Goal: Task Accomplishment & Management: Manage account settings

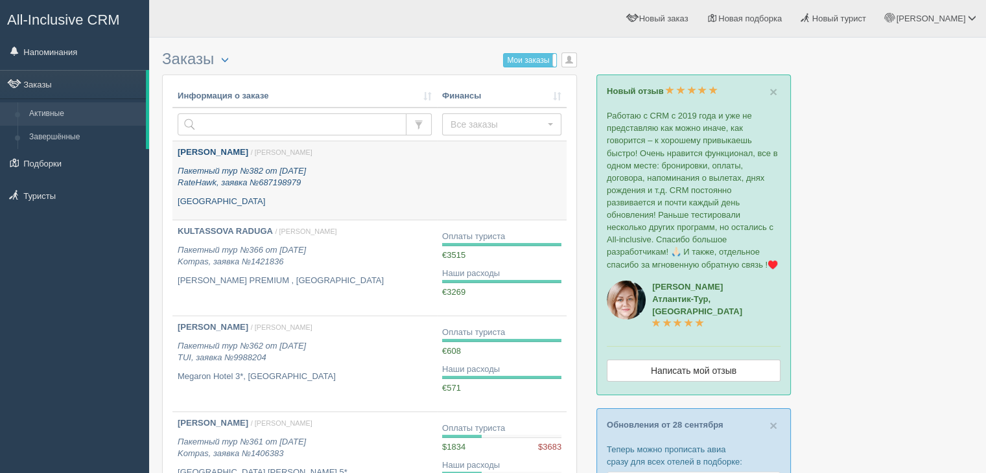
click at [306, 174] on icon "Пакетный тур №382 от 02.10.2025 RateHawk, заявка №687198979" at bounding box center [242, 177] width 128 height 22
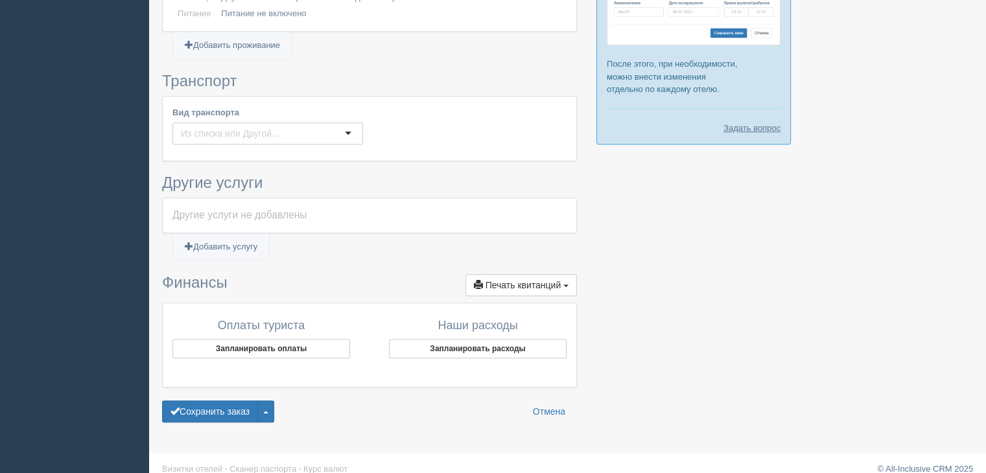
scroll to position [679, 0]
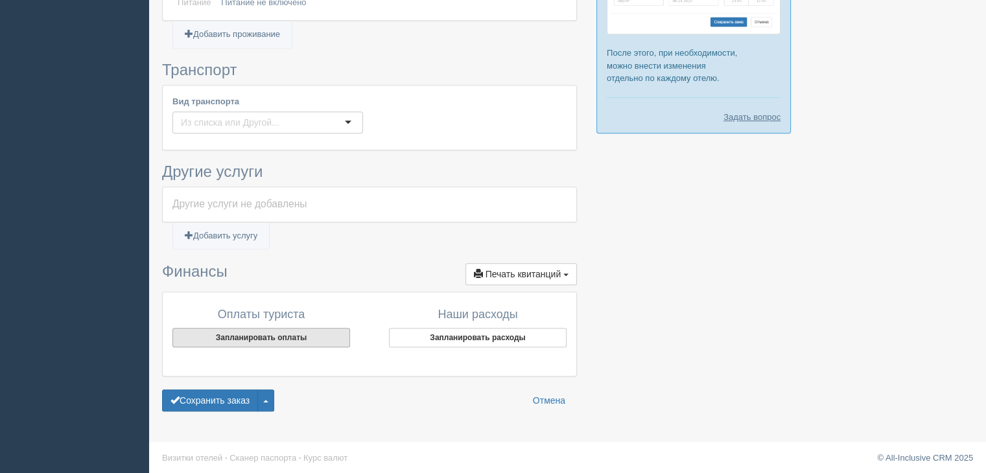
click at [257, 336] on button "Запланировать оплаты" at bounding box center [261, 337] width 178 height 19
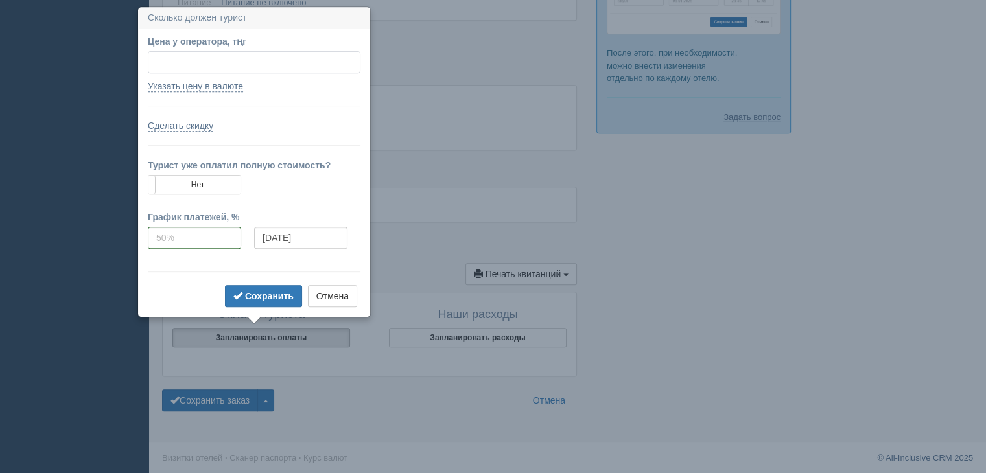
paste input "301572"
type input "301572"
click at [315, 227] on input "[DATE]" at bounding box center [300, 238] width 93 height 22
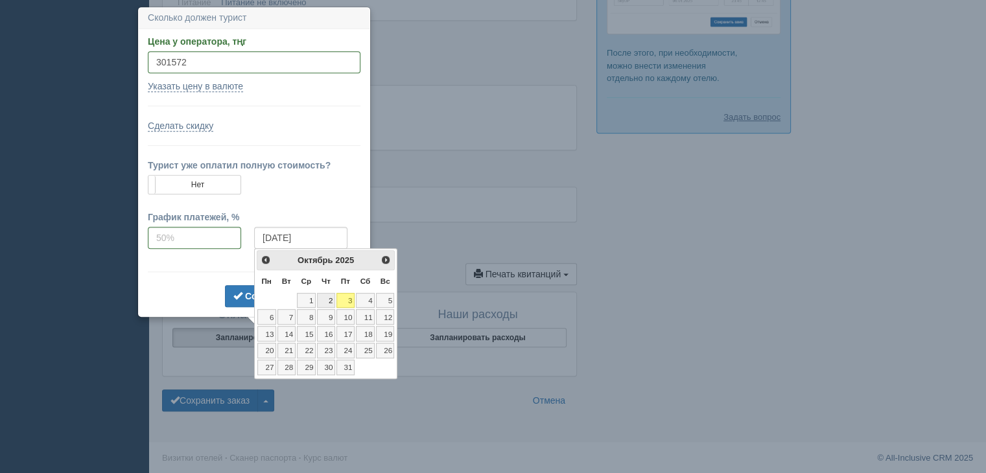
click at [324, 301] on link "2" at bounding box center [326, 301] width 18 height 16
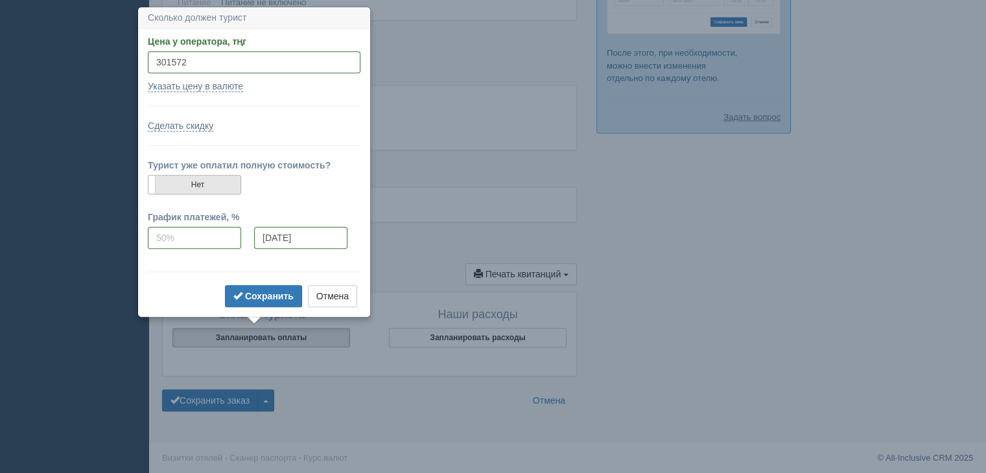
click at [187, 186] on label "Нет" at bounding box center [194, 185] width 92 height 18
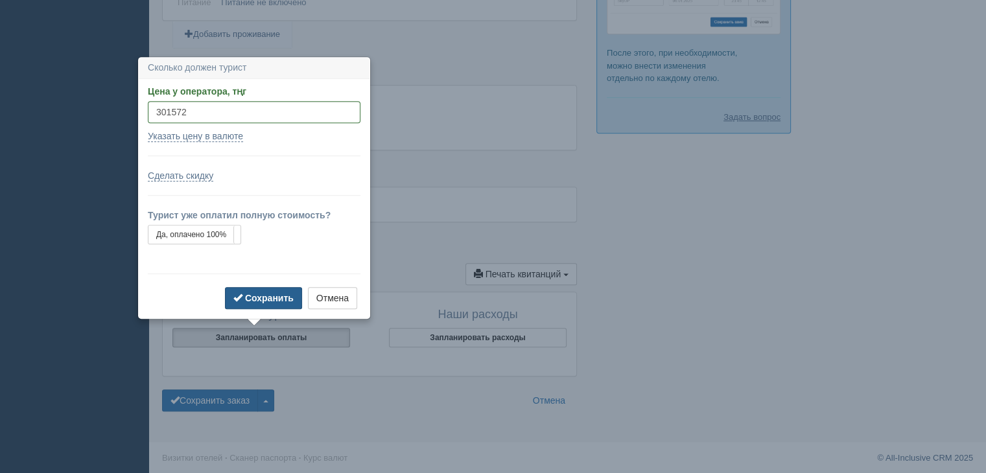
click at [276, 296] on b "Сохранить" at bounding box center [269, 298] width 49 height 10
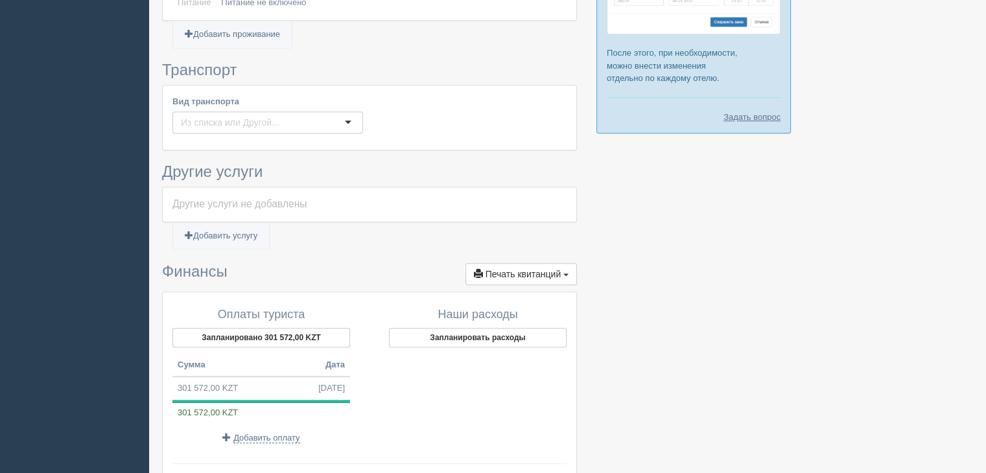
scroll to position [744, 0]
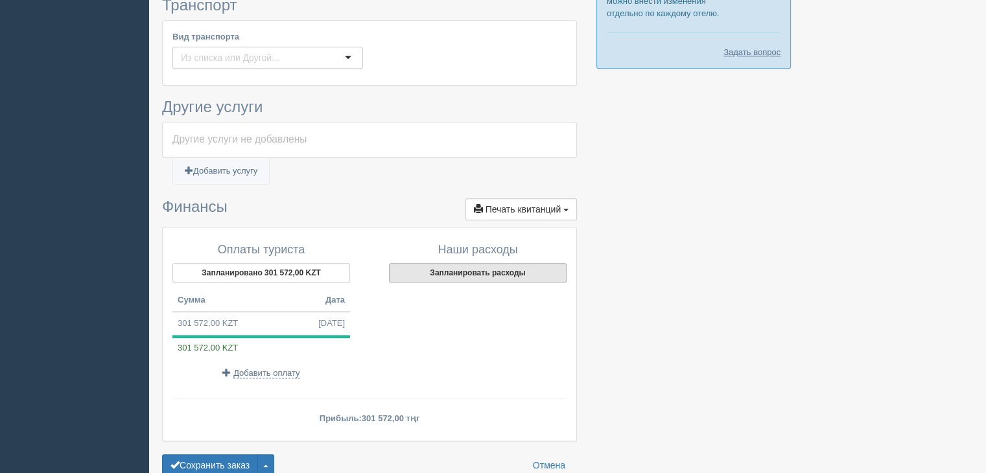
click at [471, 267] on button "Запланировать расходы" at bounding box center [478, 272] width 178 height 19
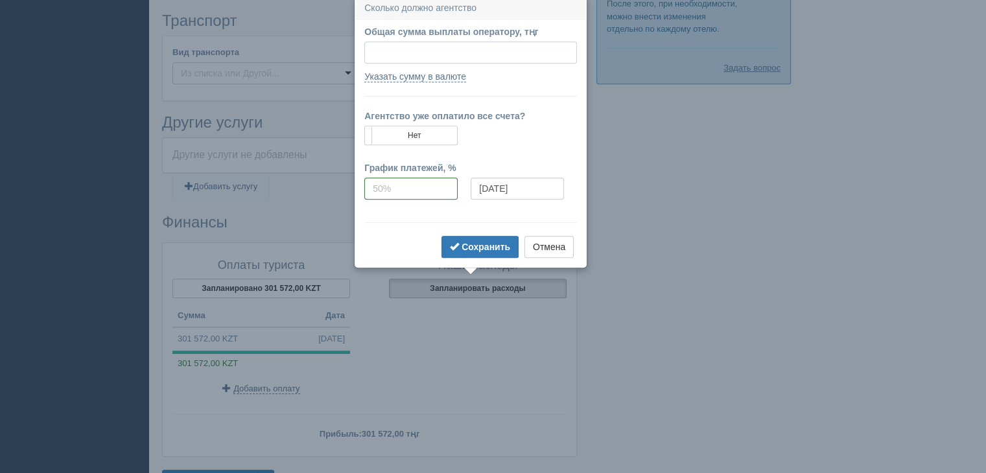
scroll to position [725, 0]
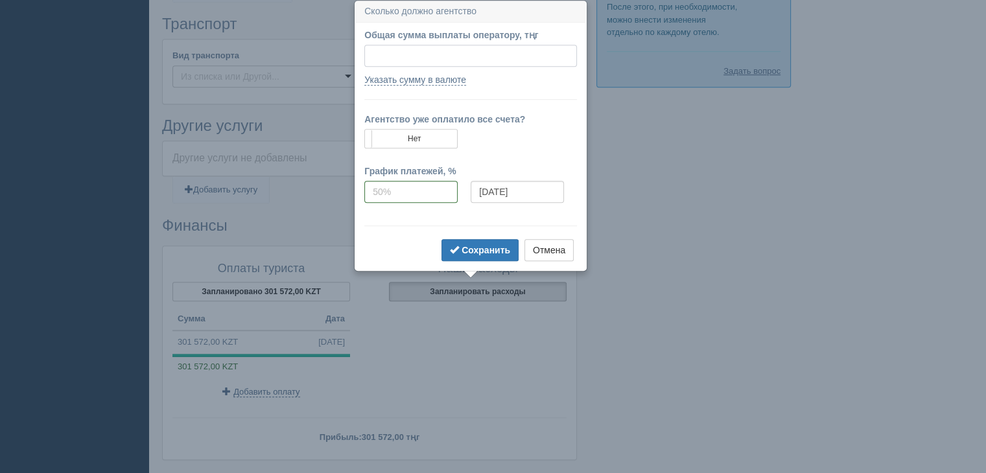
paste input "265070"
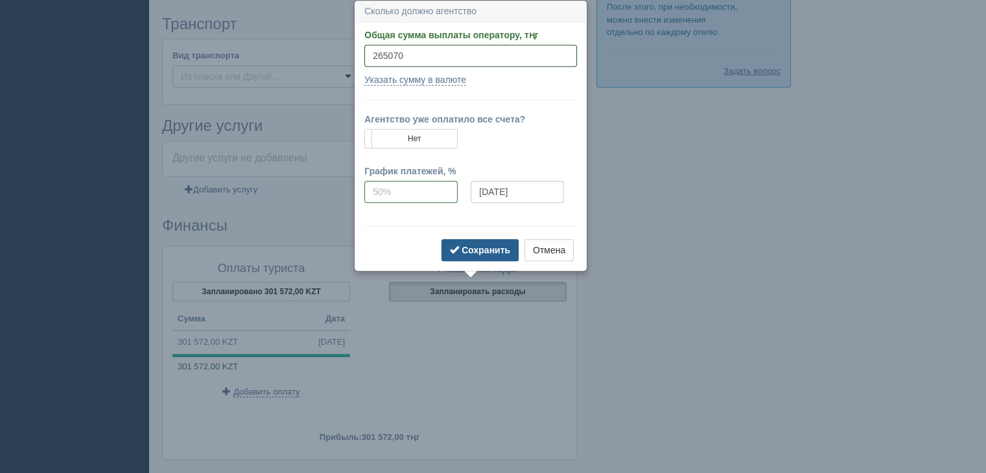
type input "265070"
click at [485, 248] on b "Сохранить" at bounding box center [486, 250] width 49 height 10
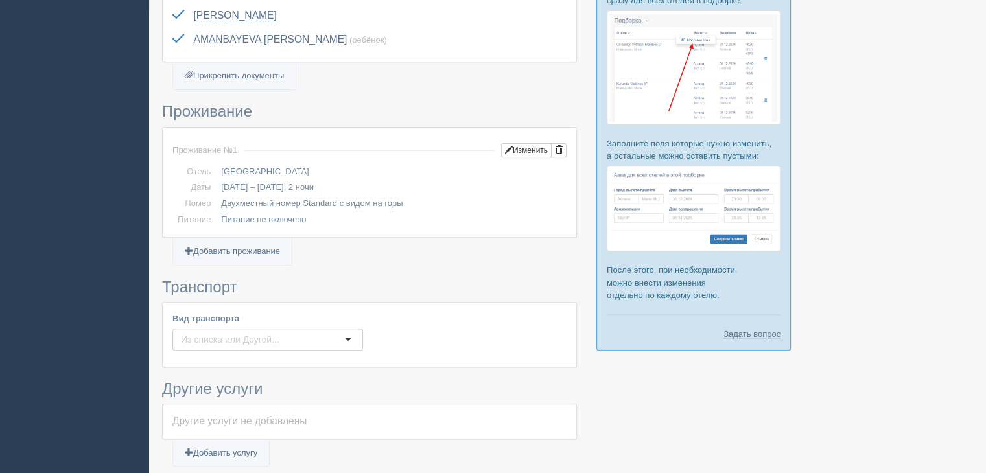
scroll to position [484, 0]
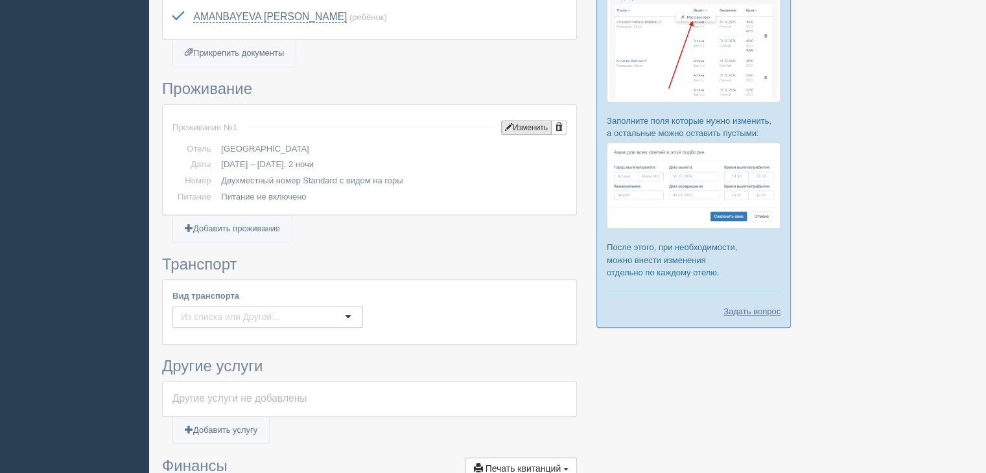
click at [539, 127] on button "Изменить" at bounding box center [526, 128] width 51 height 14
type input "2"
type input "[DATE]"
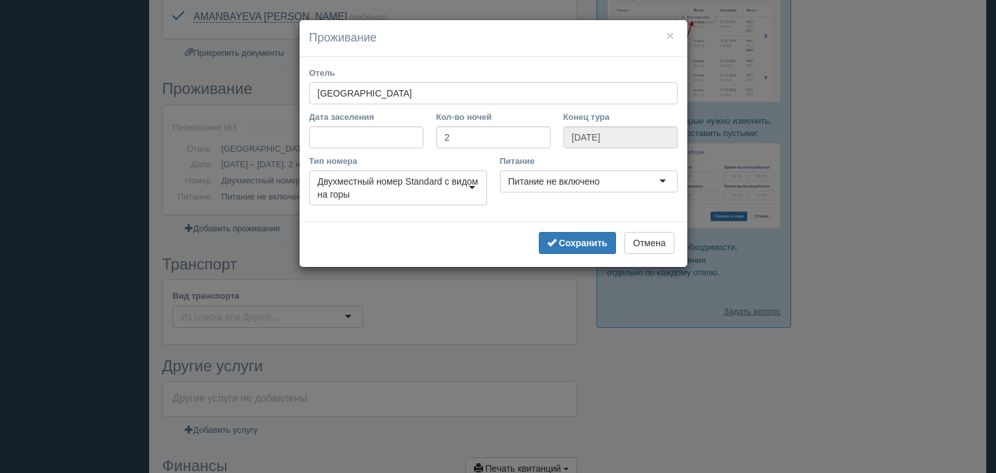
click at [472, 191] on div "Двухместный номер Standard с видом на горы" at bounding box center [398, 188] width 178 height 35
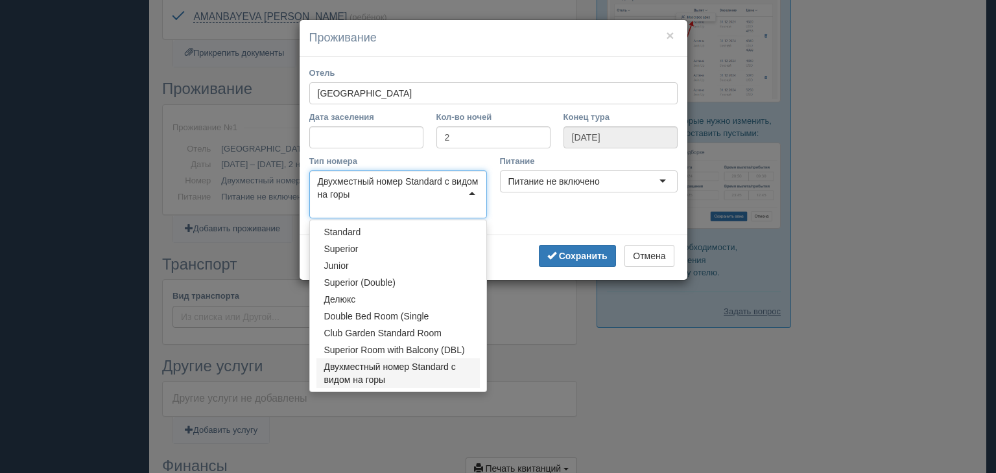
click at [472, 191] on div "Двухместный номер Standard с видом на горы" at bounding box center [398, 195] width 178 height 48
click at [539, 102] on div "[GEOGRAPHIC_DATA]" at bounding box center [493, 93] width 368 height 22
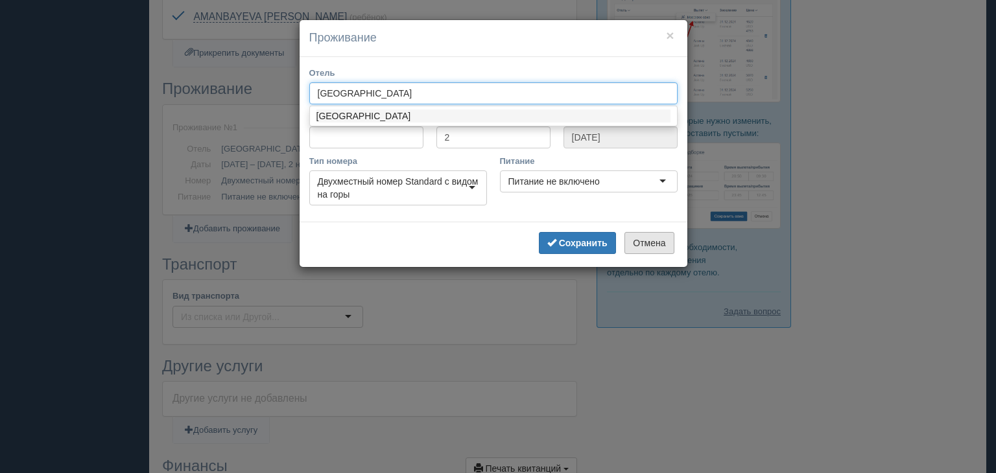
click at [646, 241] on button "Отмена" at bounding box center [648, 243] width 49 height 22
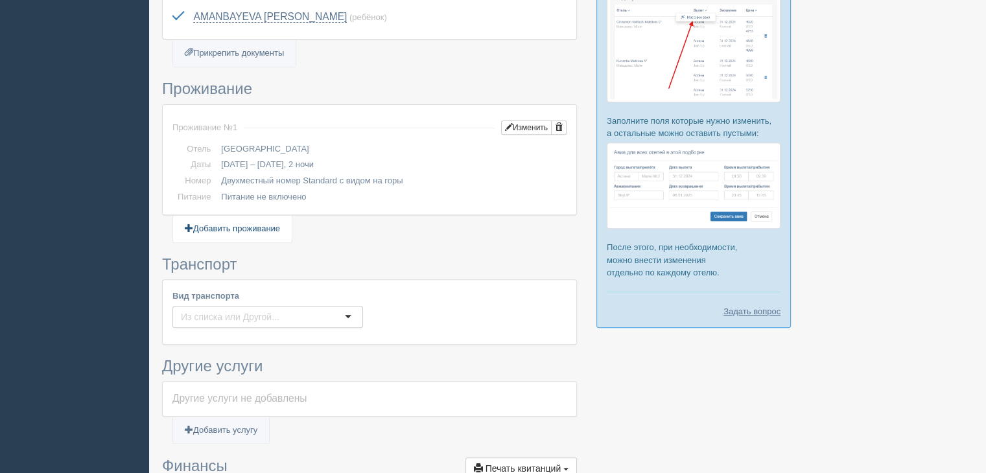
click at [244, 230] on link "Добавить проживание" at bounding box center [232, 229] width 119 height 27
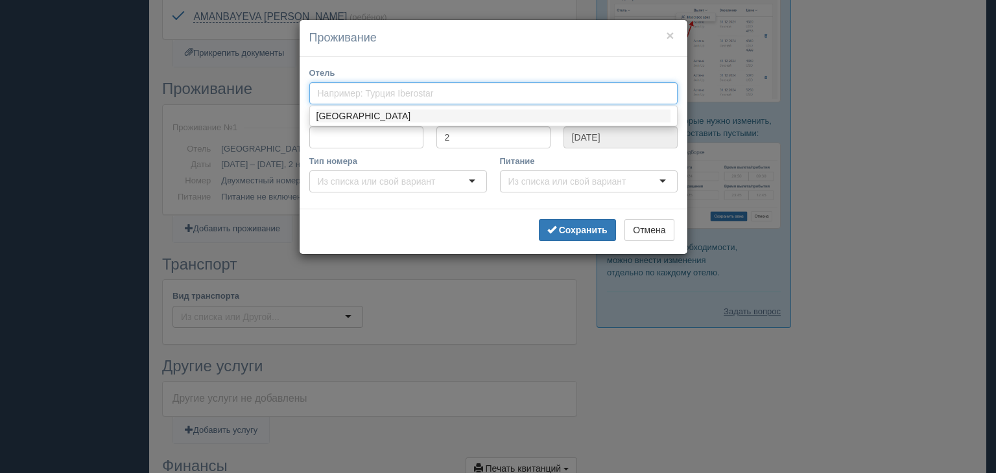
click at [347, 98] on input "Отель" at bounding box center [378, 93] width 121 height 13
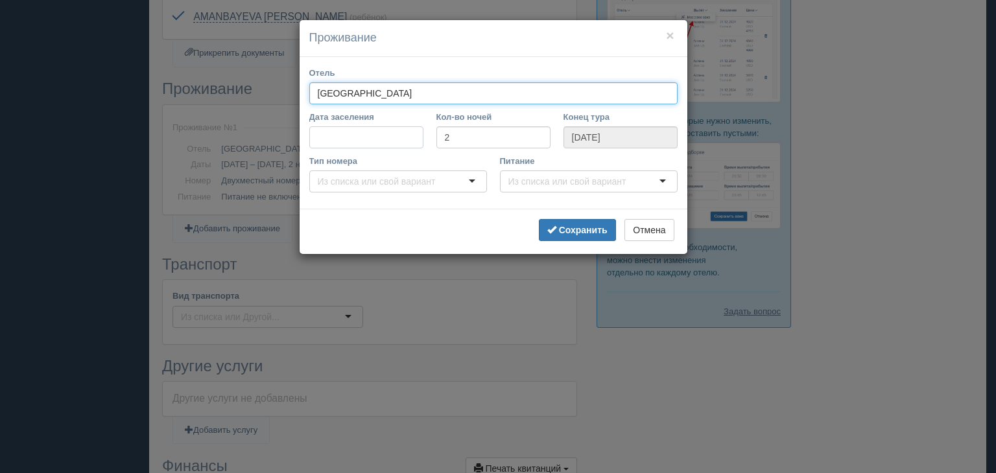
click at [355, 132] on input "Дата заселения" at bounding box center [366, 137] width 114 height 22
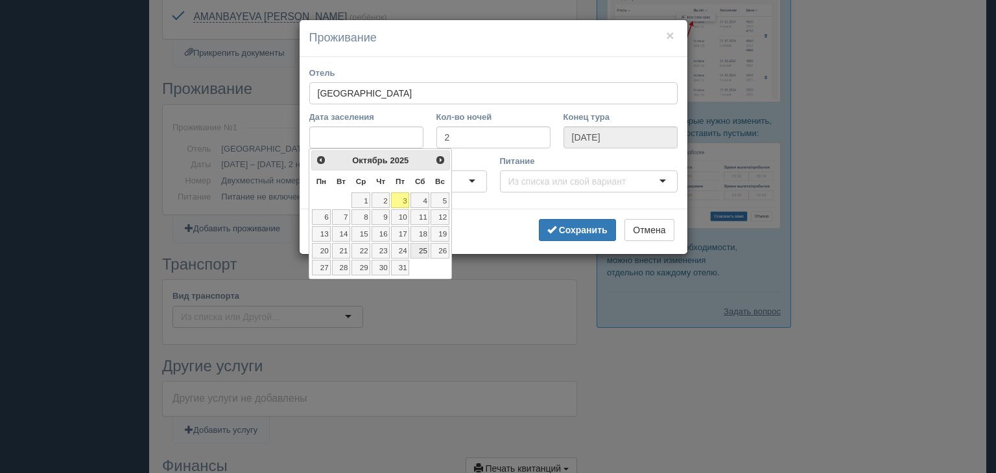
click at [425, 252] on link "25" at bounding box center [419, 251] width 19 height 16
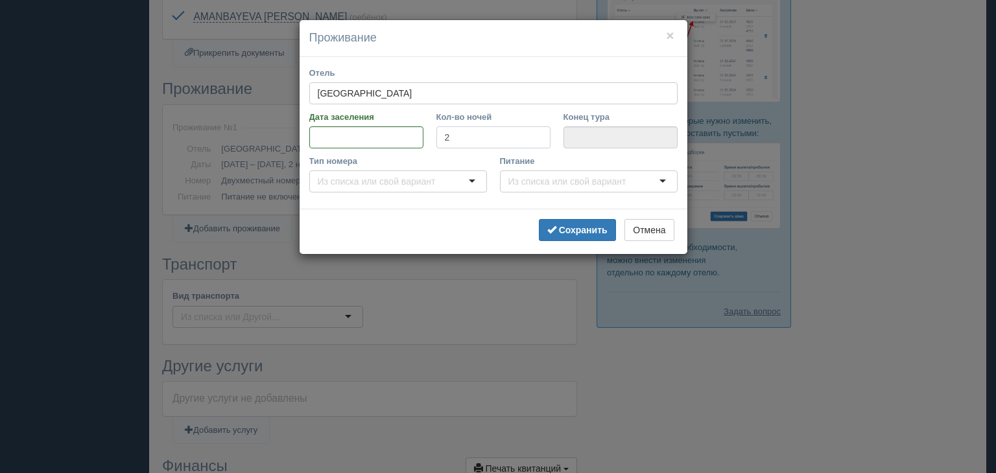
click at [489, 133] on input "2" at bounding box center [493, 137] width 114 height 22
type input "2"
type input "[DATE]"
type input "2"
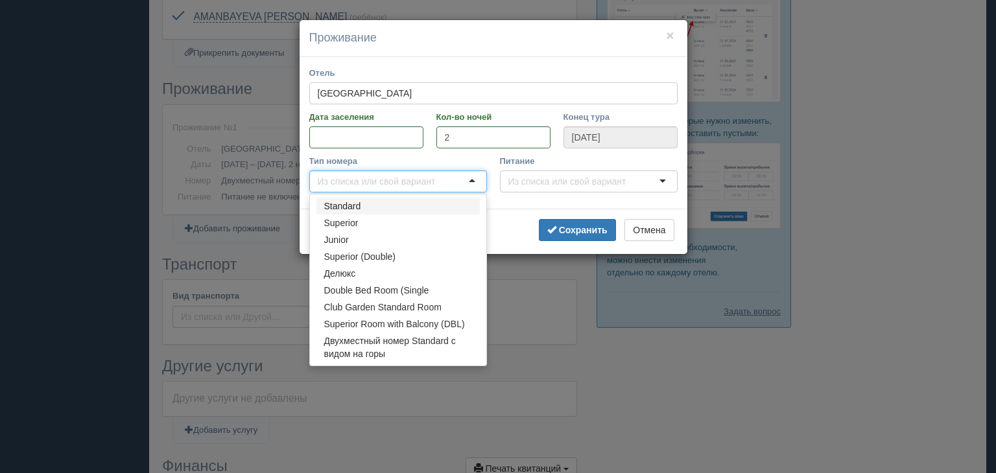
click at [459, 178] on div at bounding box center [398, 182] width 178 height 22
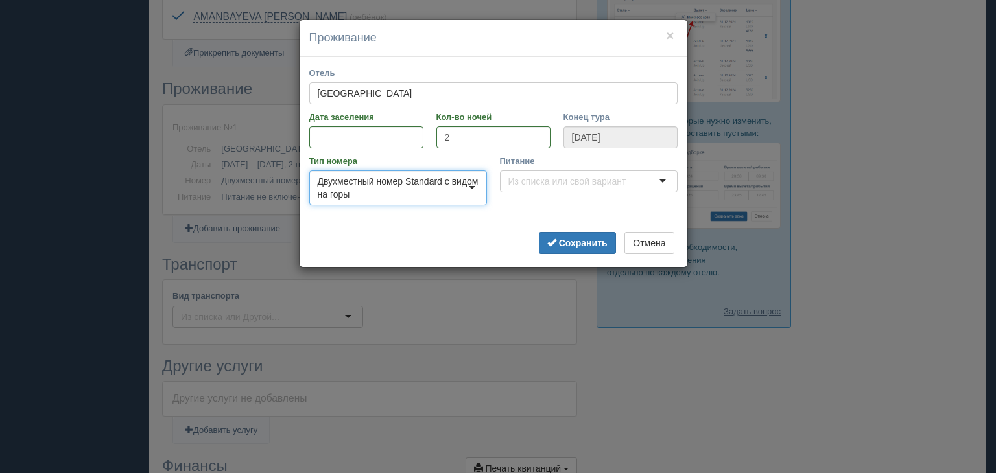
click at [656, 182] on div at bounding box center [589, 182] width 178 height 22
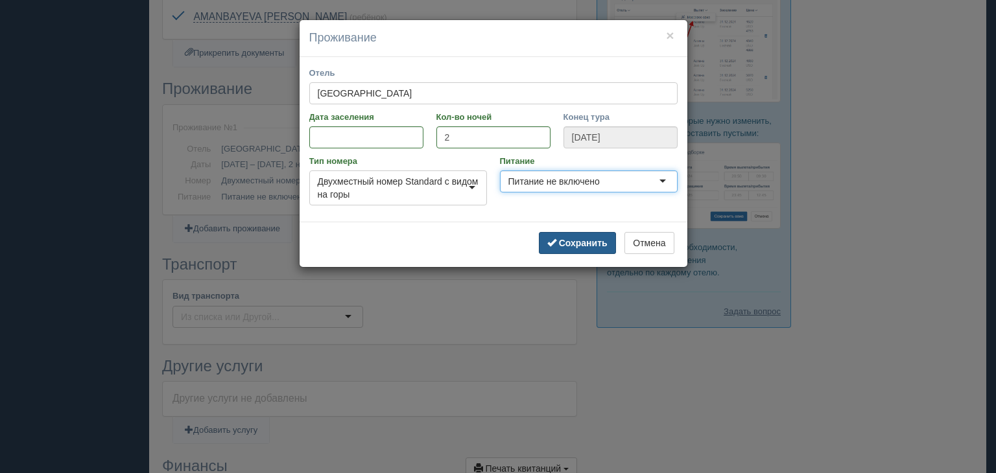
click at [582, 242] on b "Сохранить" at bounding box center [583, 243] width 49 height 10
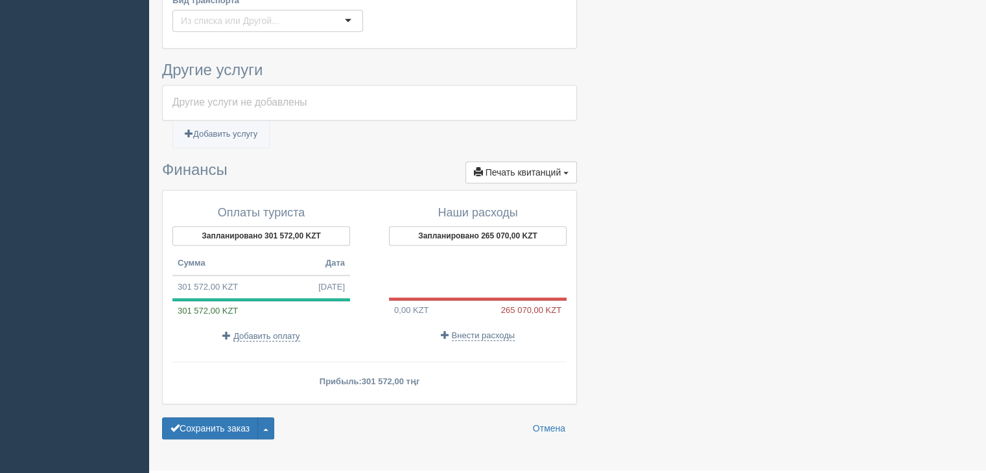
scroll to position [905, 0]
